Goal: Navigation & Orientation: Find specific page/section

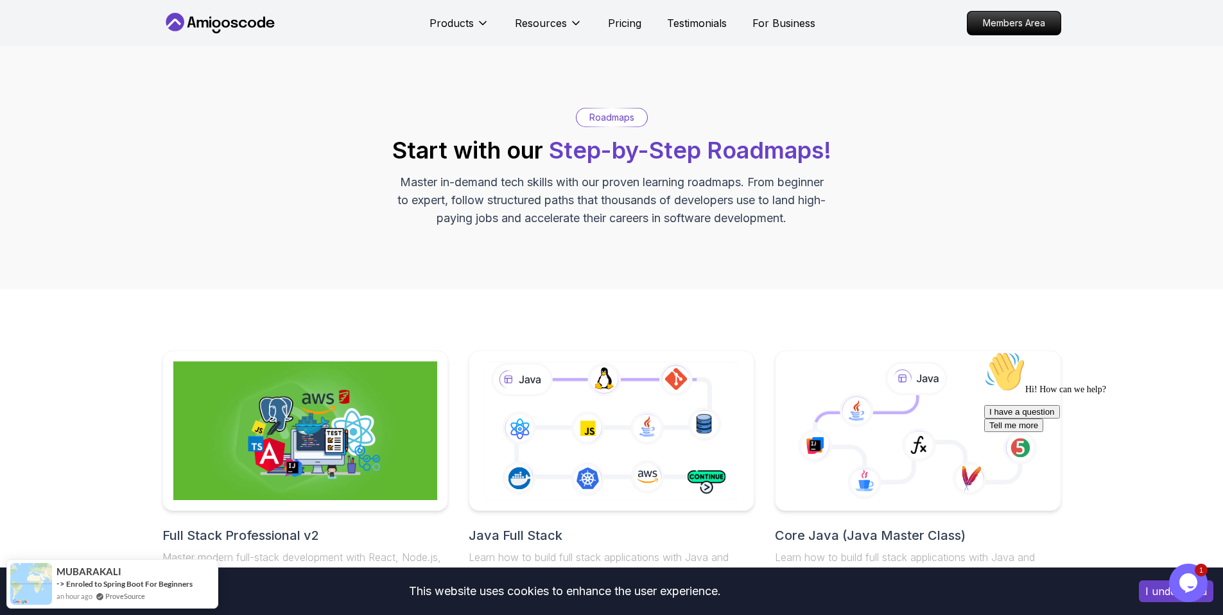
click at [440, 150] on h2 "Start with our Step-by-Step Roadmaps!" at bounding box center [611, 150] width 439 height 26
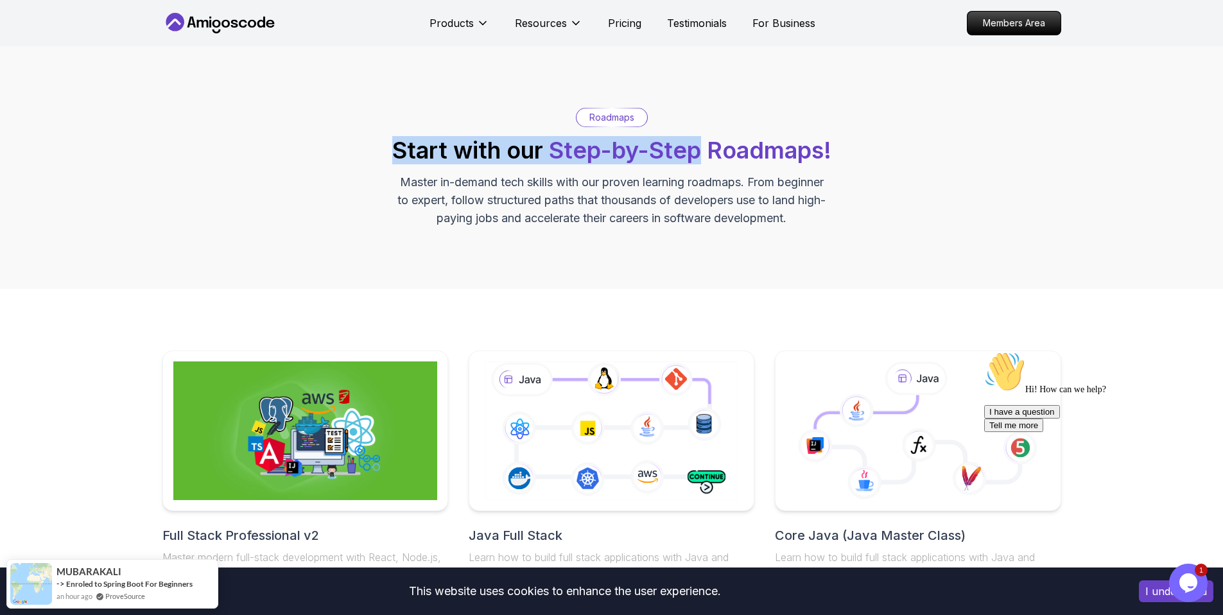
drag, startPoint x: 440, startPoint y: 150, endPoint x: 650, endPoint y: 138, distance: 209.6
click at [650, 138] on h2 "Start with our Step-by-Step Roadmaps!" at bounding box center [611, 150] width 439 height 26
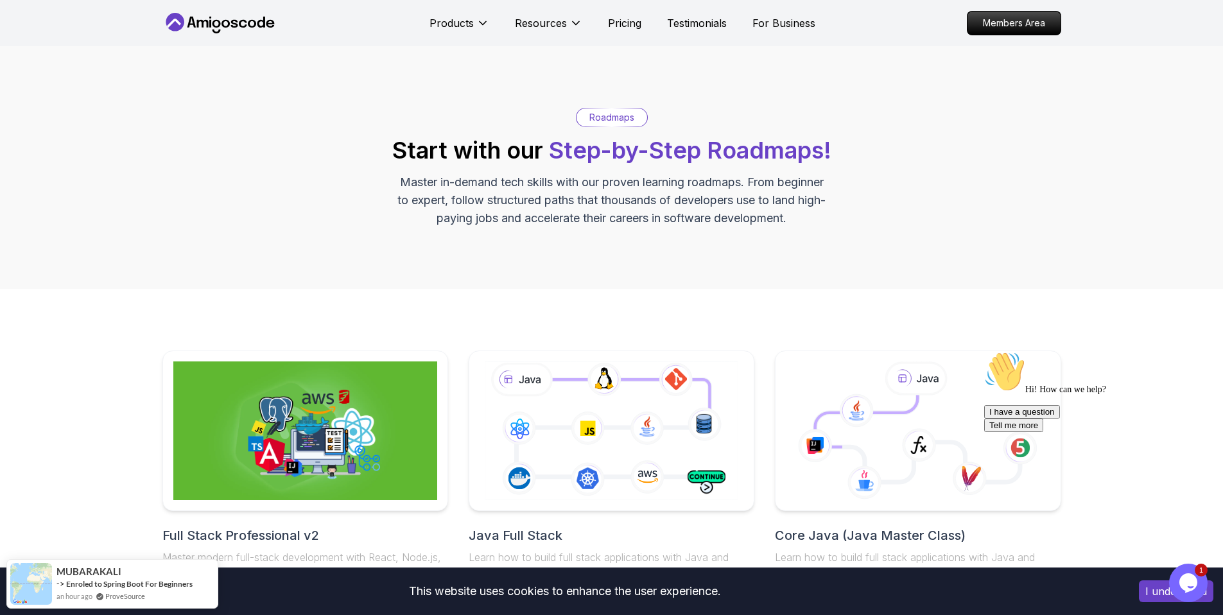
click at [564, 184] on p "Master in-demand tech skills with our proven learning roadmaps. From beginner t…" at bounding box center [611, 200] width 431 height 54
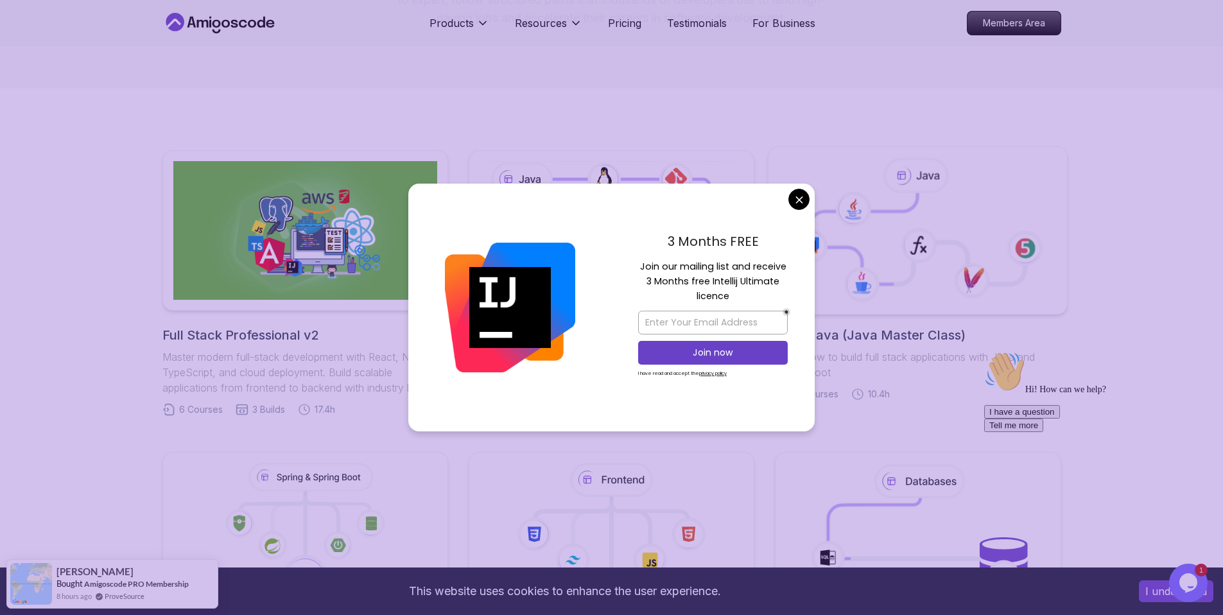
scroll to position [452, 0]
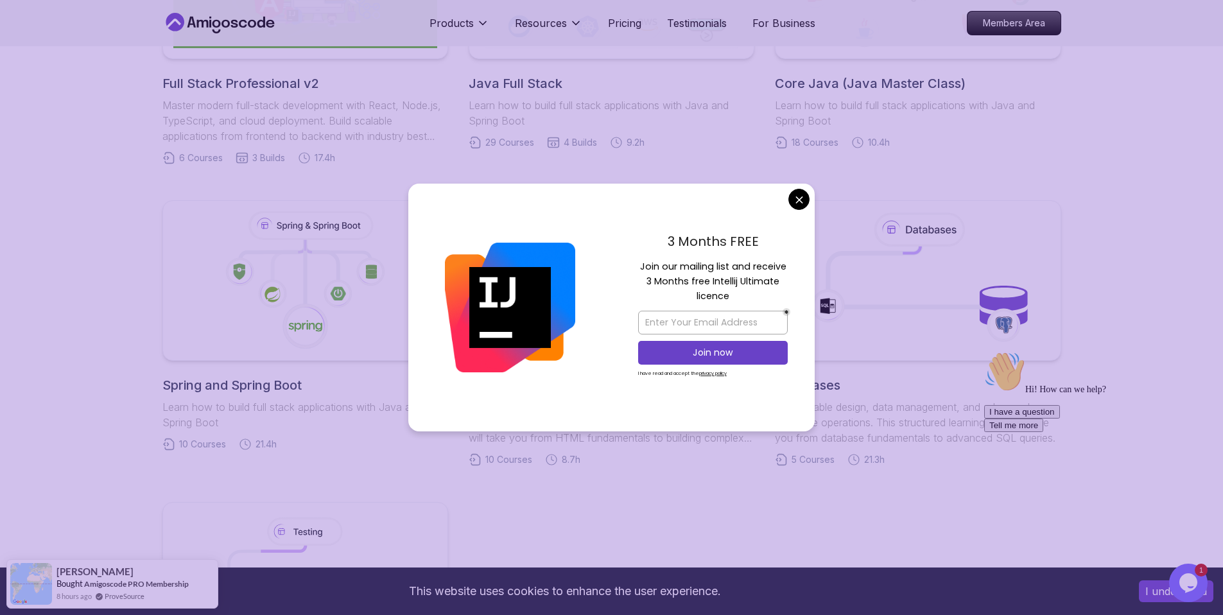
click at [800, 202] on body "This website uses cookies to enhance the user experience. I understand Products…" at bounding box center [611, 501] width 1223 height 1907
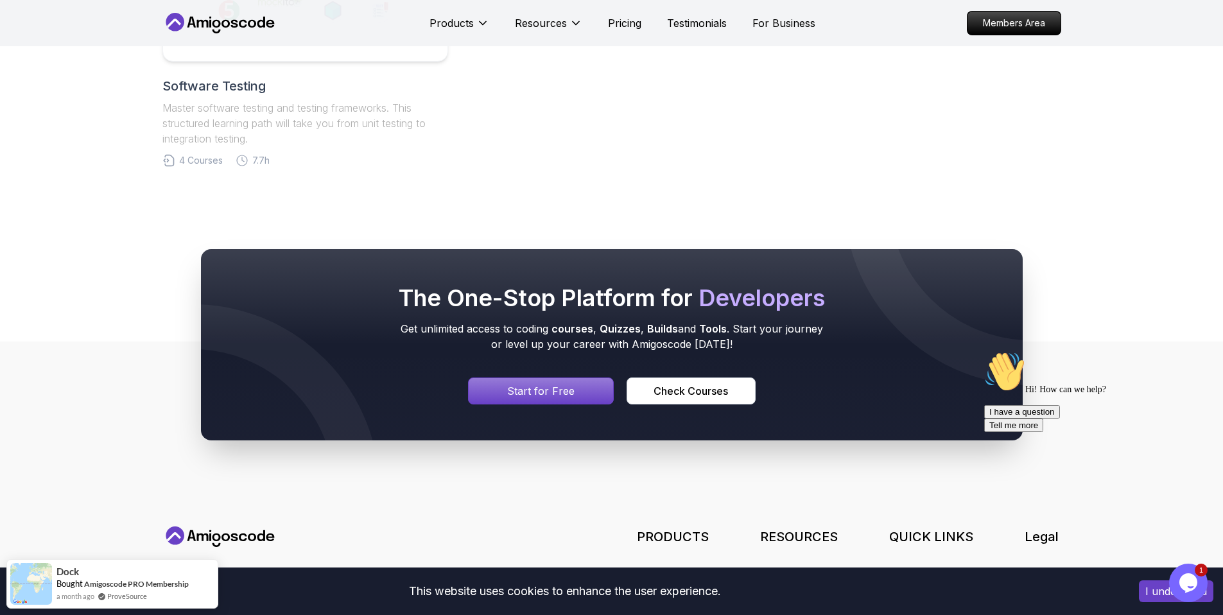
scroll to position [1265, 0]
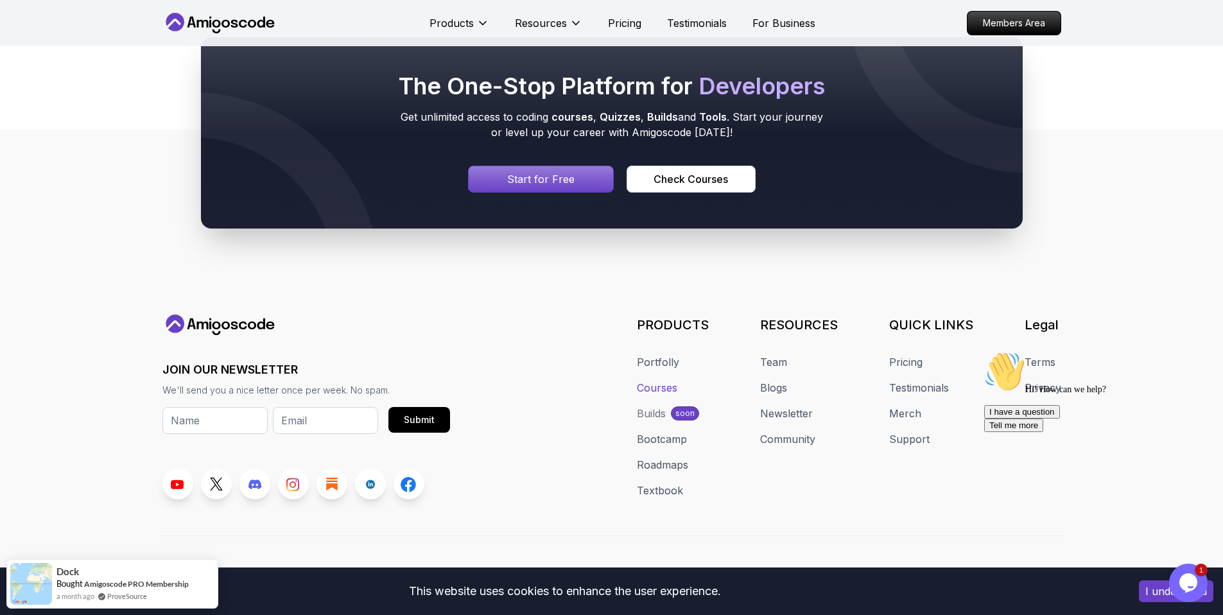
click at [675, 393] on link "Courses" at bounding box center [657, 387] width 40 height 15
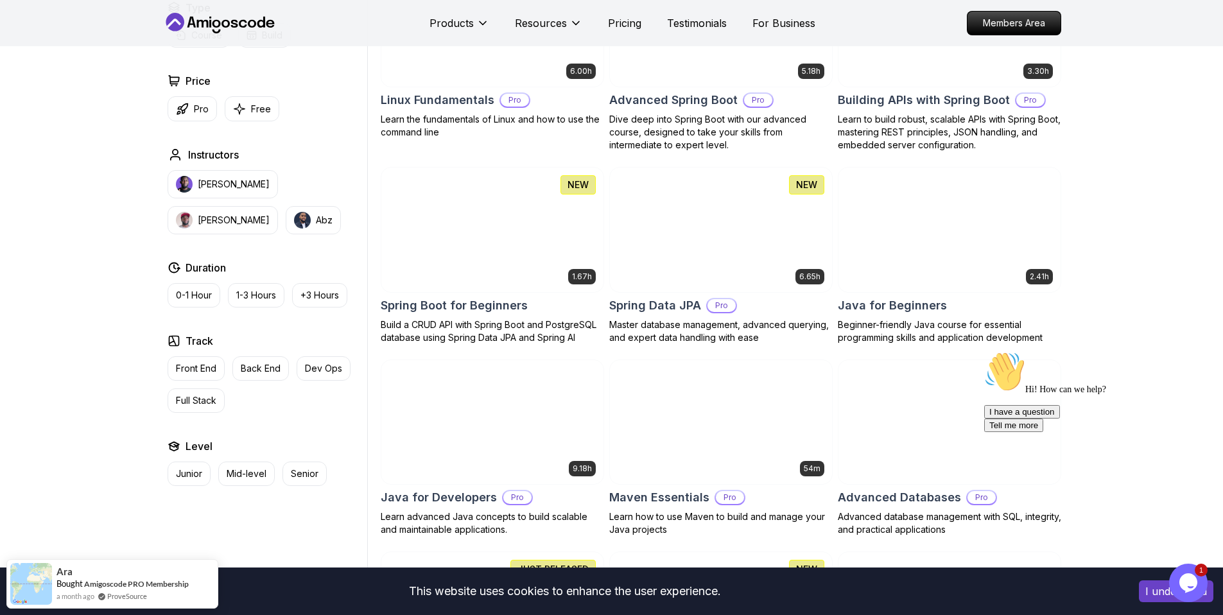
scroll to position [310, 0]
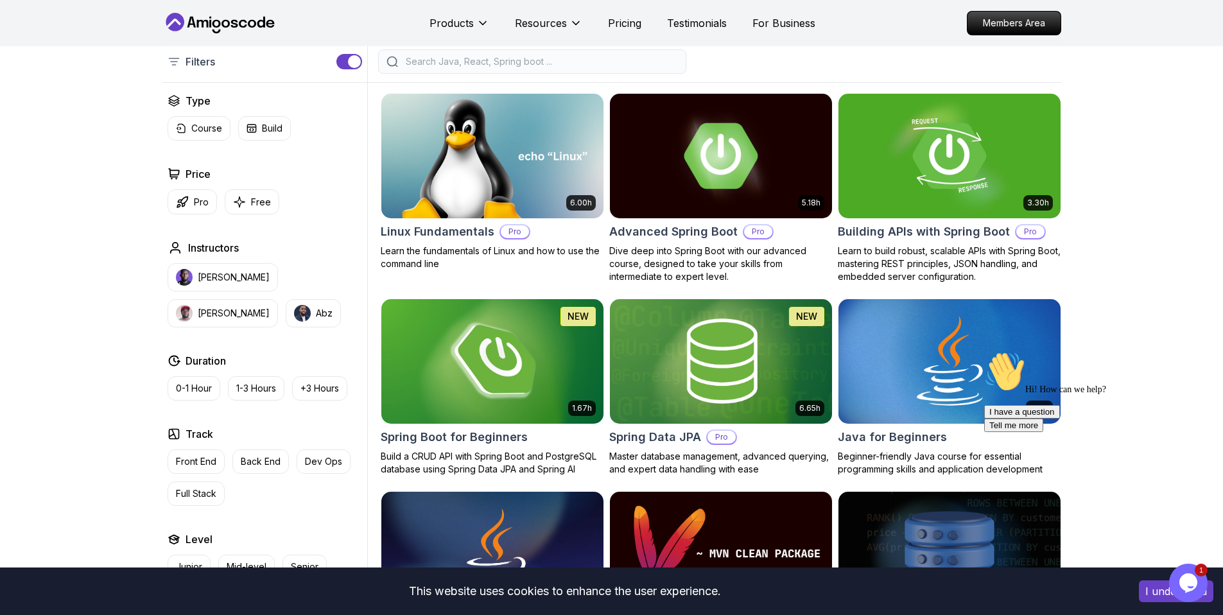
click at [550, 377] on img at bounding box center [492, 361] width 233 height 130
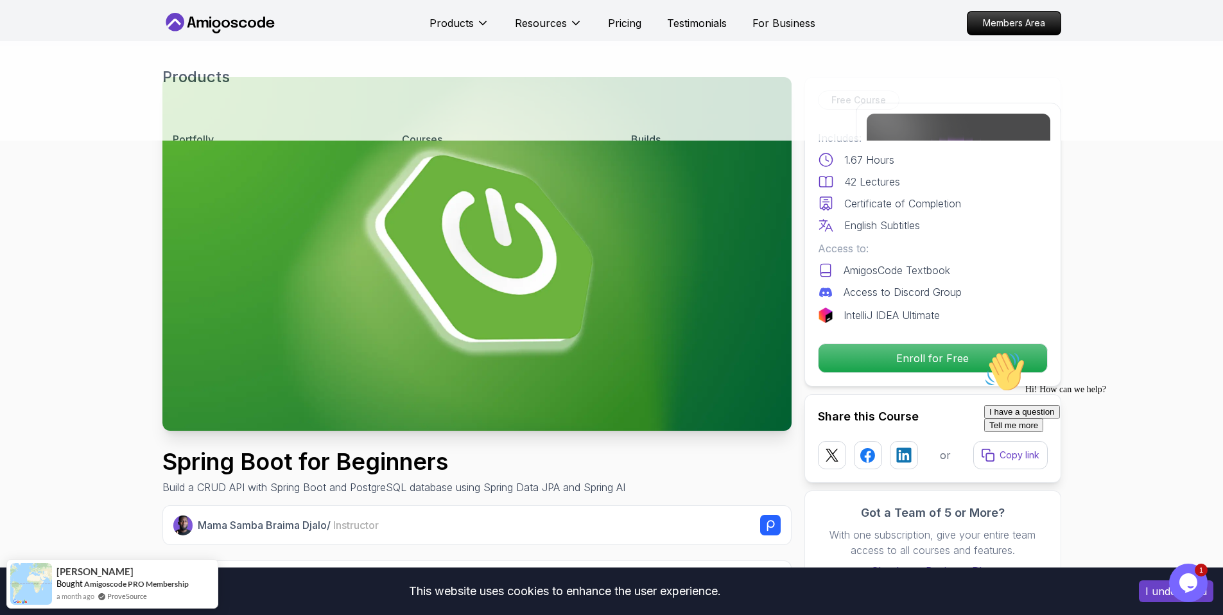
click at [271, 24] on icon at bounding box center [270, 24] width 8 height 8
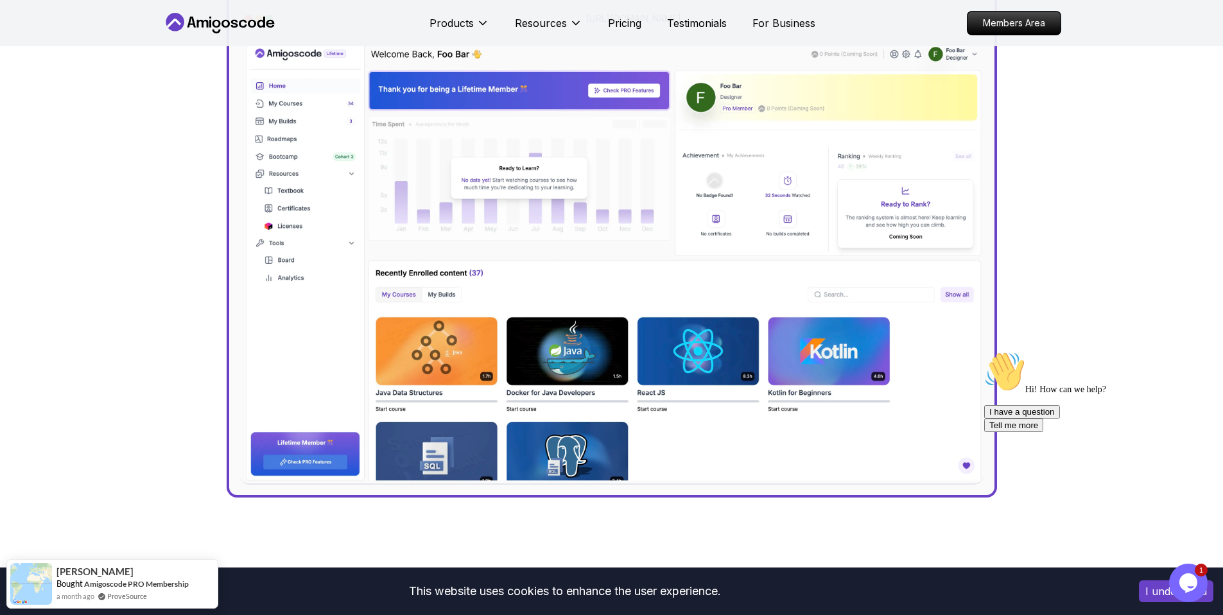
scroll to position [358, 0]
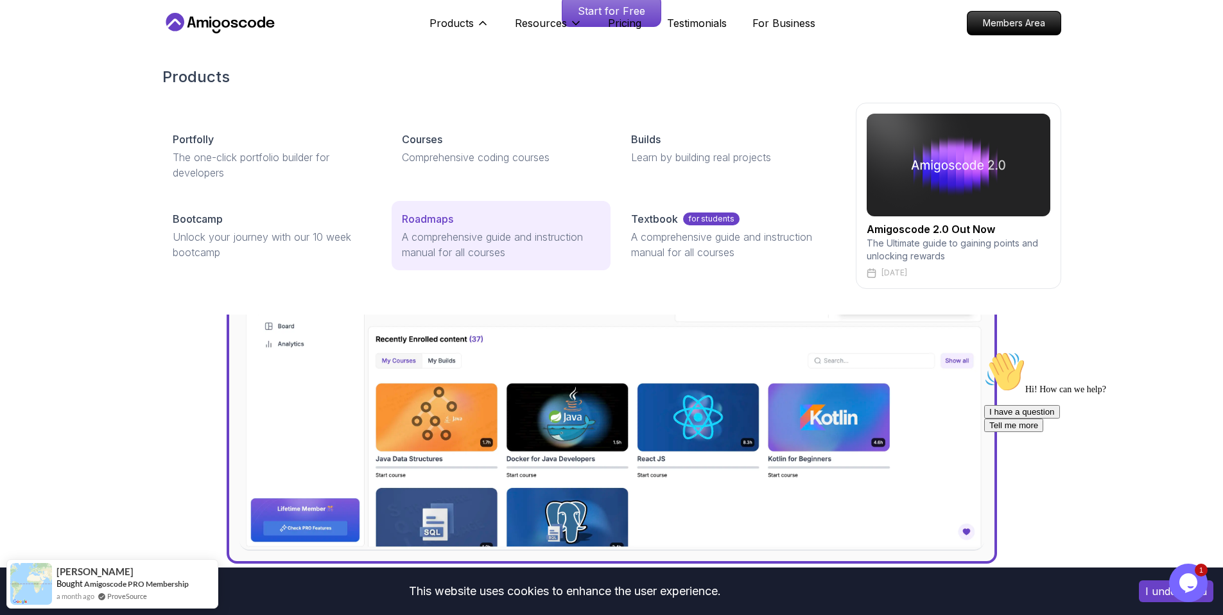
click at [521, 229] on p "A comprehensive guide and instruction manual for all courses" at bounding box center [501, 244] width 198 height 31
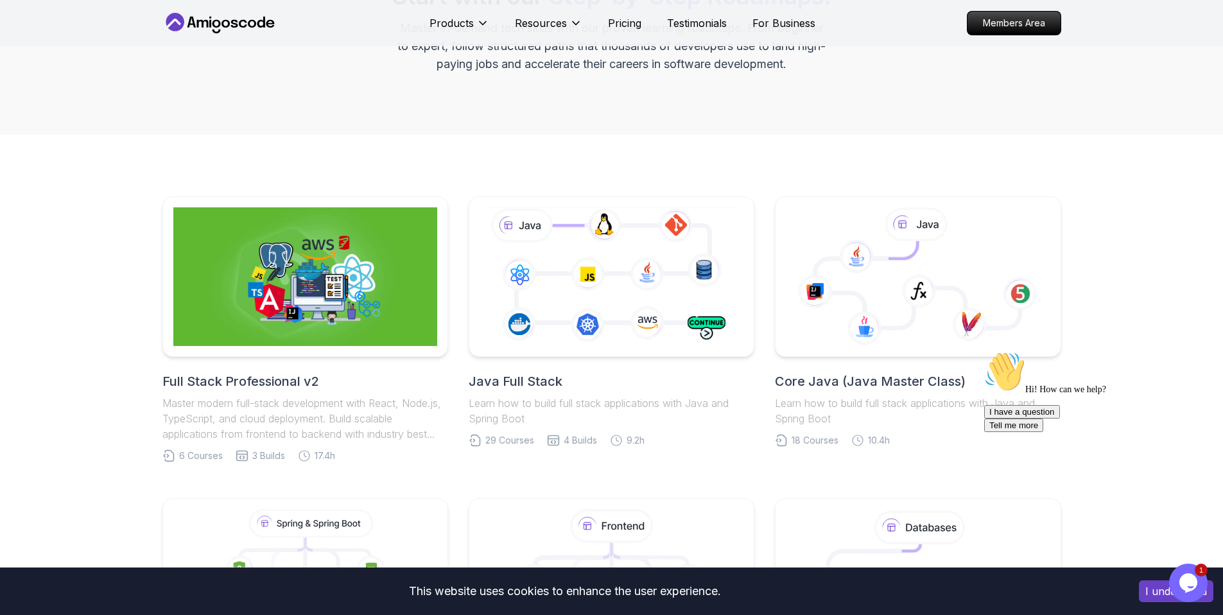
scroll to position [220, 0]
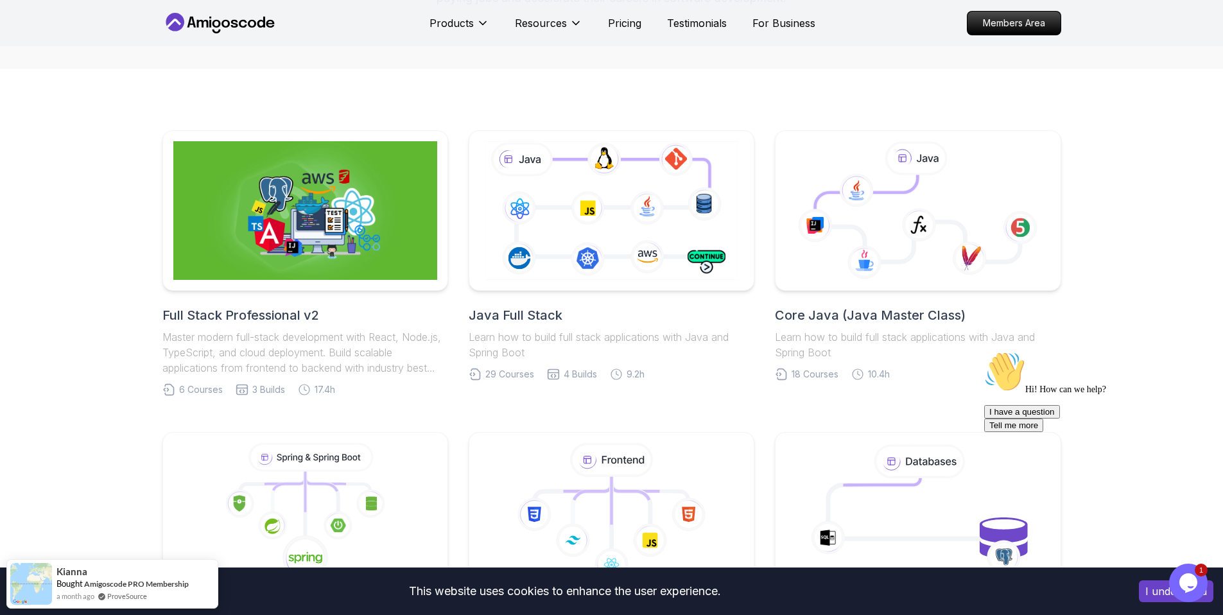
click at [279, 316] on h2 "Full Stack Professional v2" at bounding box center [305, 315] width 286 height 18
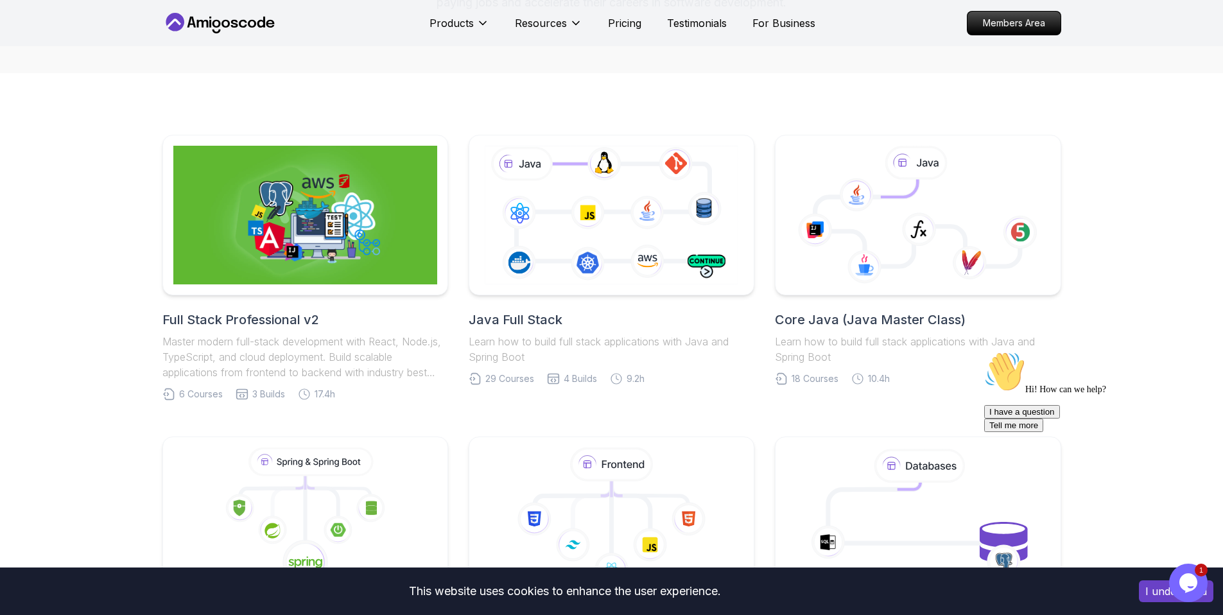
scroll to position [220, 0]
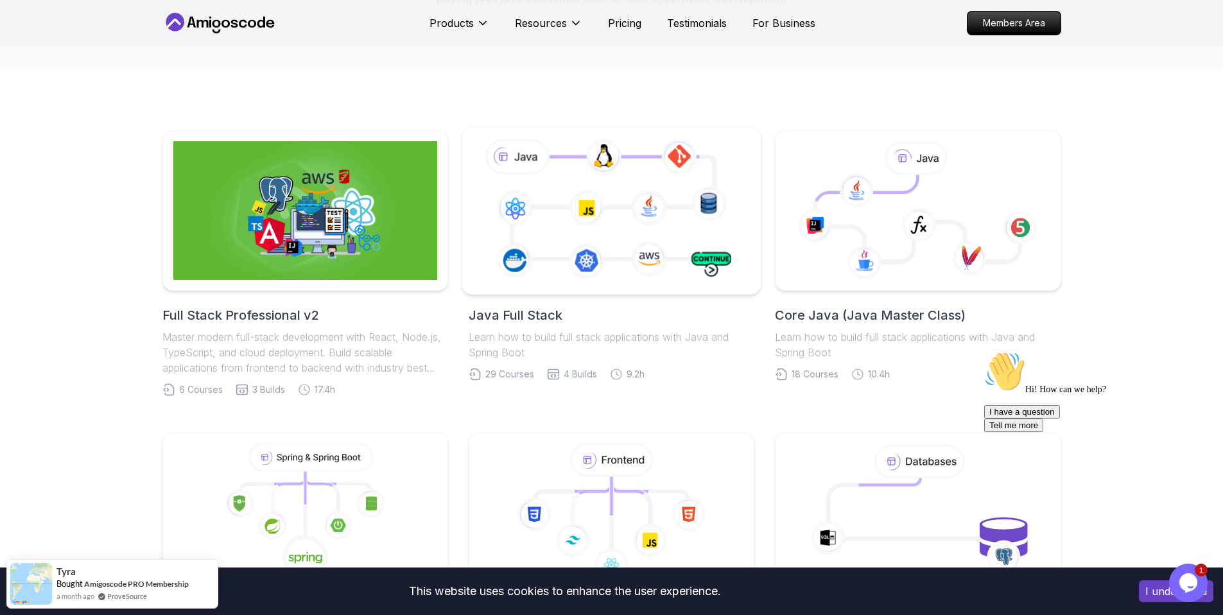
click at [521, 241] on icon at bounding box center [612, 210] width 272 height 151
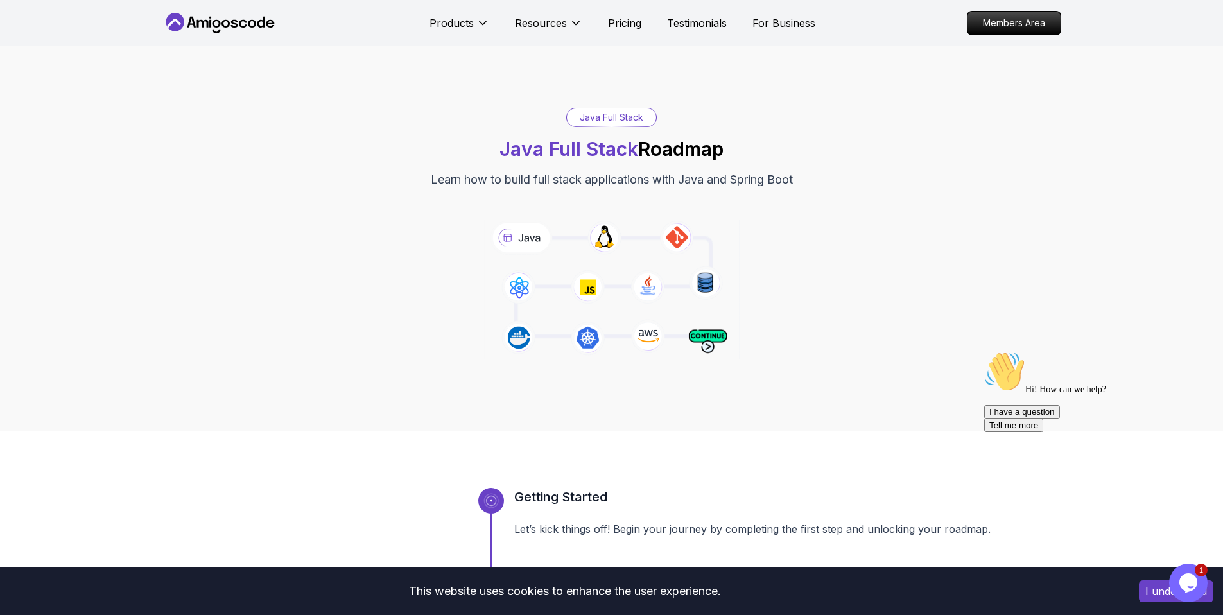
scroll to position [204, 0]
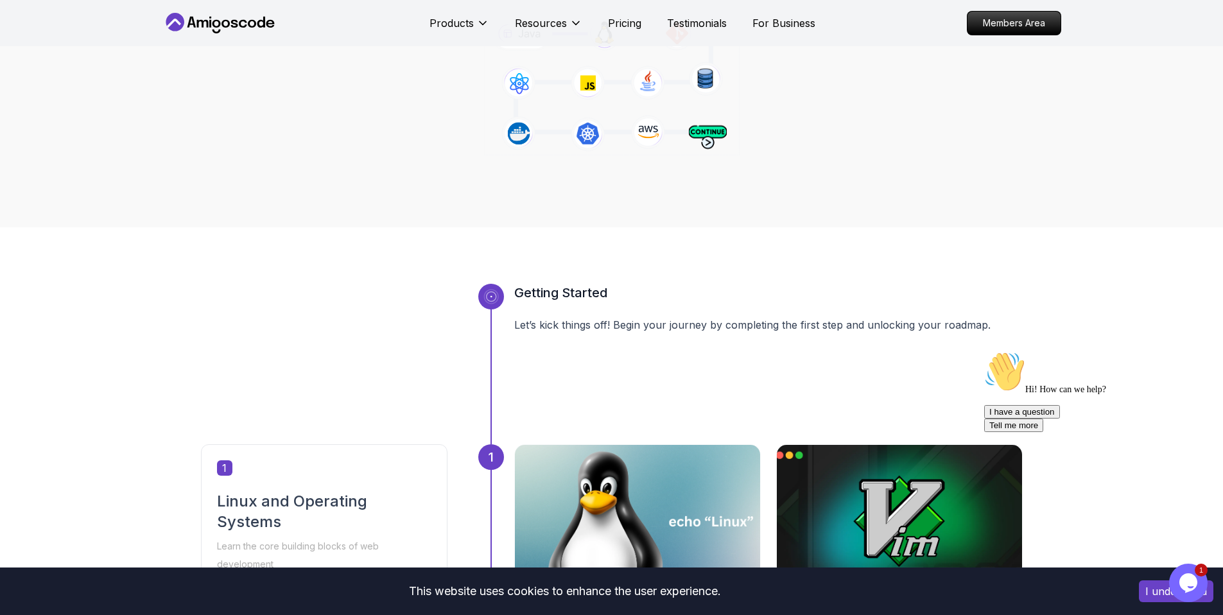
click at [1162, 596] on button "I understand" at bounding box center [1176, 591] width 74 height 22
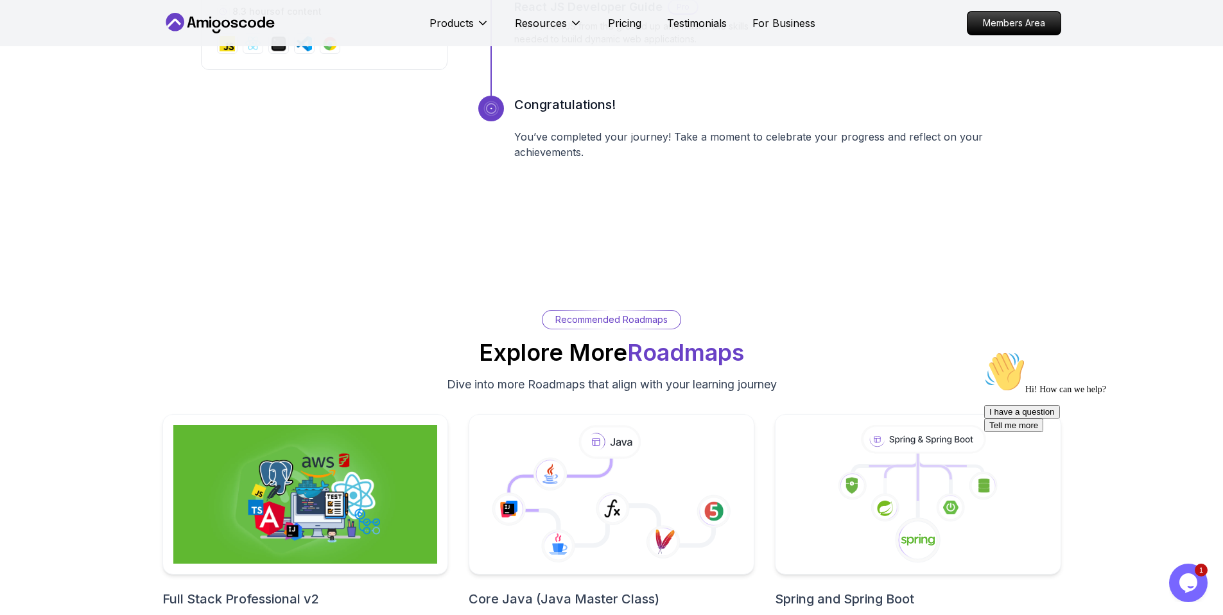
scroll to position [5374, 0]
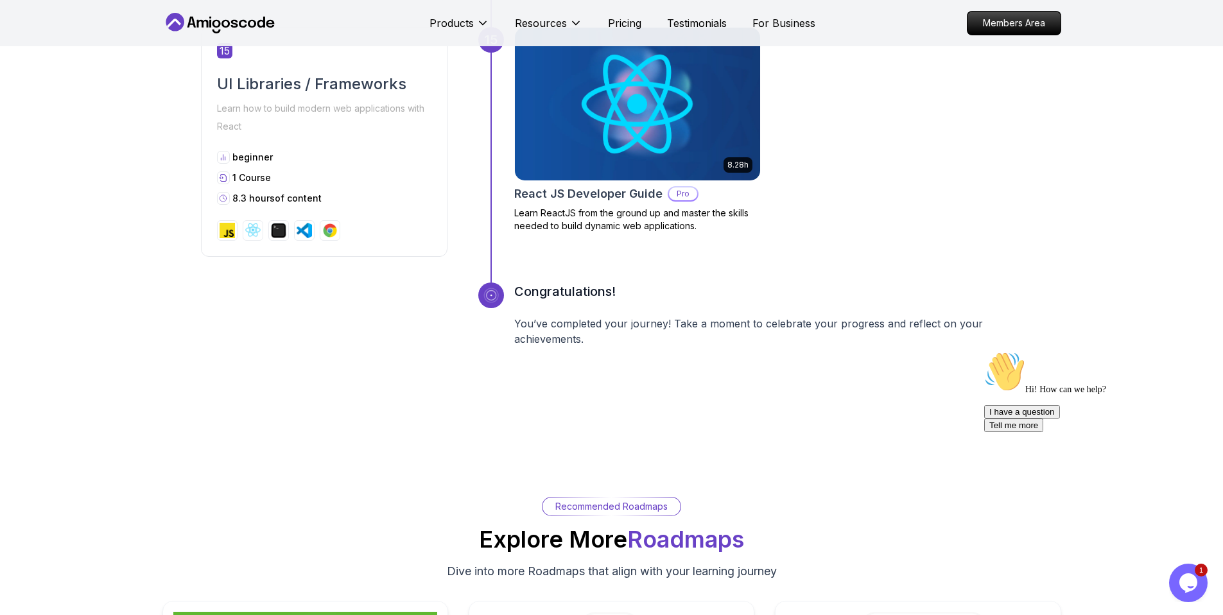
click at [598, 508] on p "Recommended Roadmaps" at bounding box center [611, 506] width 112 height 13
drag, startPoint x: 598, startPoint y: 508, endPoint x: 645, endPoint y: 506, distance: 46.3
click at [645, 506] on p "Recommended Roadmaps" at bounding box center [611, 506] width 112 height 13
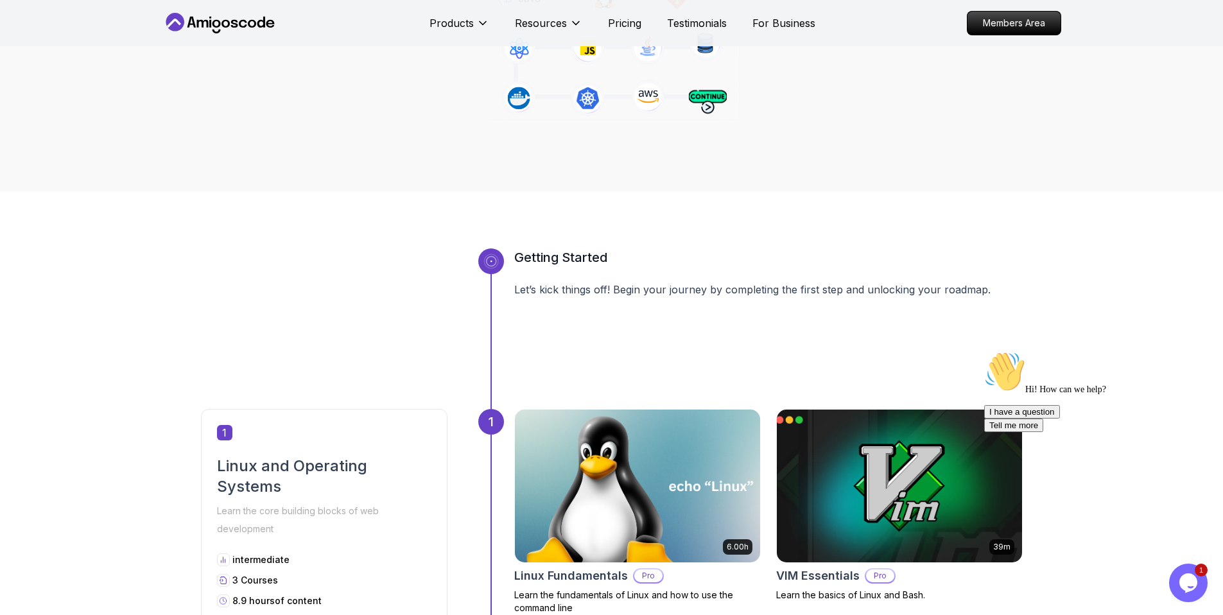
scroll to position [82, 0]
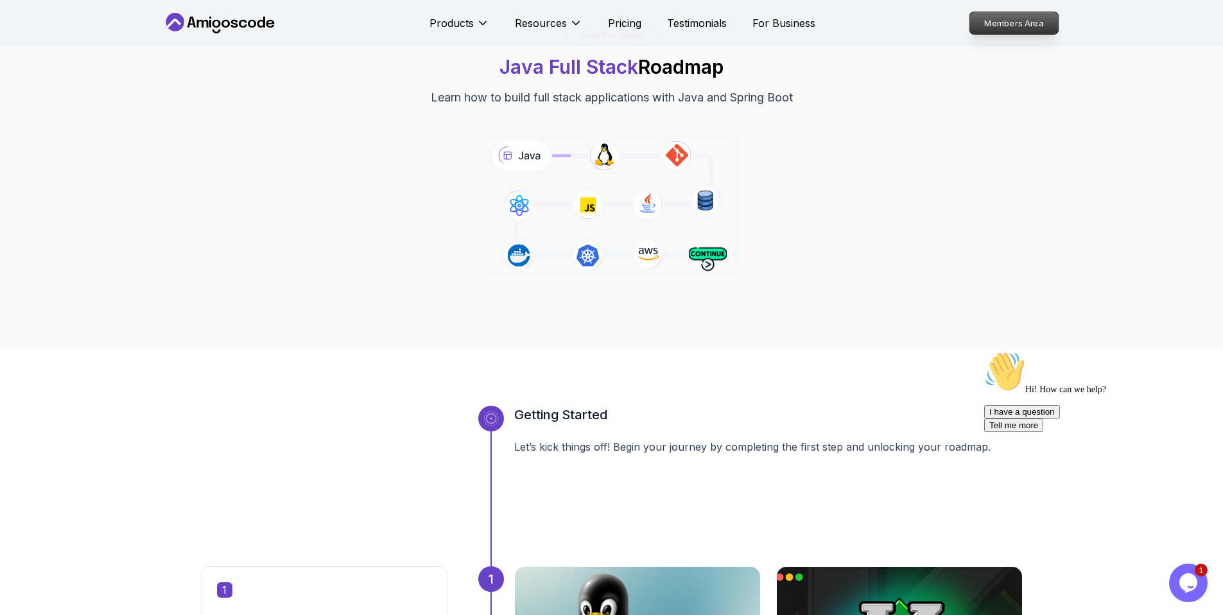
click at [1022, 24] on p "Members Area" at bounding box center [1013, 23] width 89 height 22
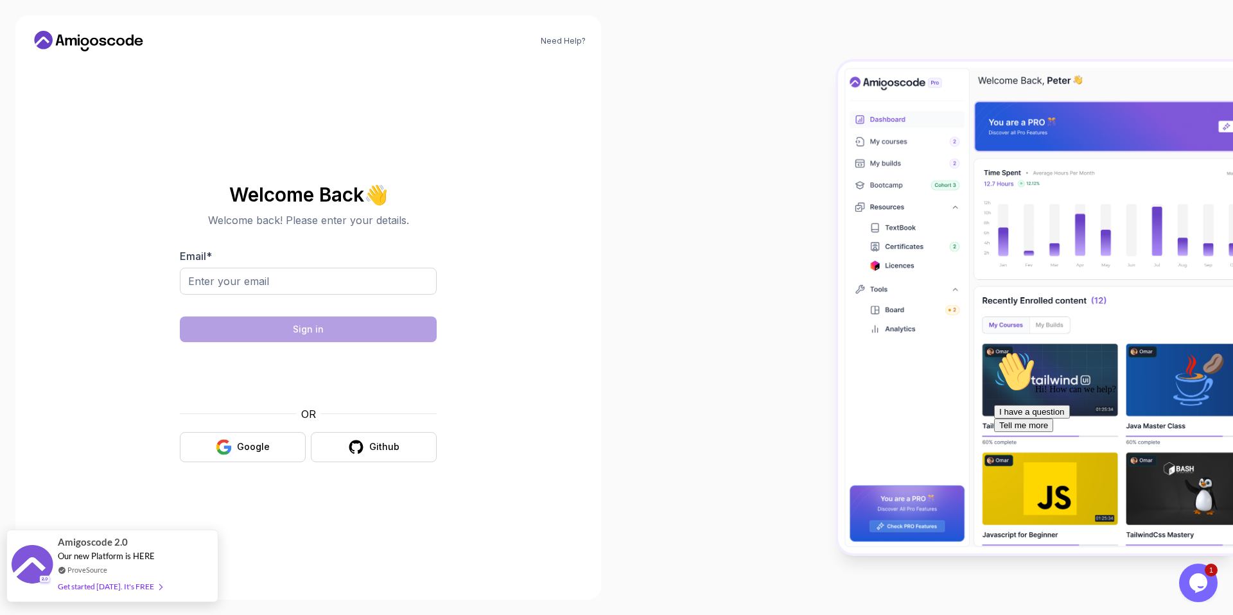
click at [165, 560] on div "Amigoscode 2.0 Our new Platform is HERE ProveSource Get started [DATE]. It's FR…" at bounding box center [112, 566] width 212 height 73
click at [154, 590] on span at bounding box center [158, 587] width 8 height 10
